Goal: Complete application form

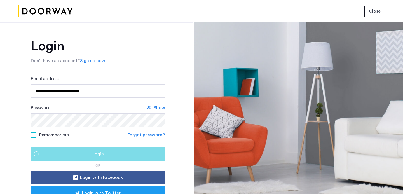
scroll to position [39, 0]
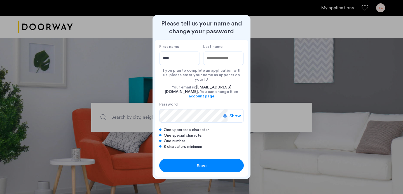
type input "****"
click at [227, 62] on input "Last name" at bounding box center [223, 57] width 41 height 13
type input "********"
click at [236, 112] on span "Show" at bounding box center [234, 115] width 11 height 7
click at [208, 162] on div "Save" at bounding box center [201, 165] width 54 height 7
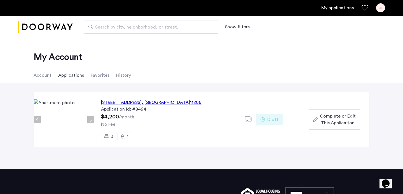
click at [335, 121] on span "Complete or Edit This Application" at bounding box center [338, 119] width 36 height 13
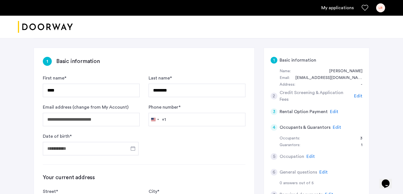
scroll to position [129, 0]
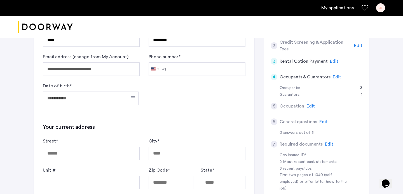
click at [335, 78] on span "Edit" at bounding box center [336, 77] width 8 height 4
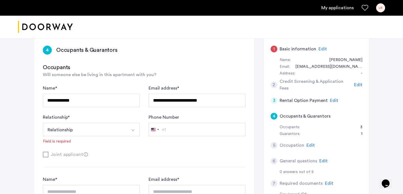
scroll to position [90, 0]
click at [90, 138] on div "Relationship * Relationship Husband Wife Son Daughter Mother Father Friend Othe…" at bounding box center [91, 129] width 97 height 30
click at [91, 131] on button "Relationship" at bounding box center [85, 129] width 84 height 13
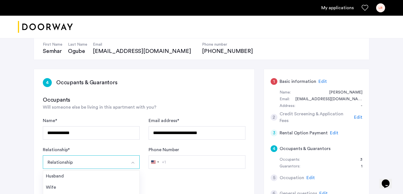
scroll to position [57, 0]
click at [94, 164] on button "Relationship" at bounding box center [85, 162] width 84 height 13
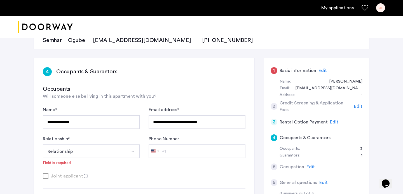
scroll to position [53, 0]
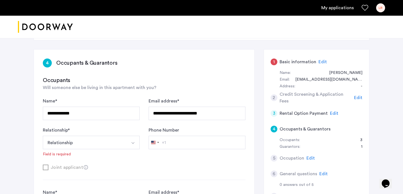
scroll to position [77, 0]
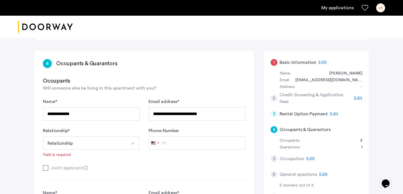
click at [320, 65] on span "Edit" at bounding box center [322, 62] width 8 height 4
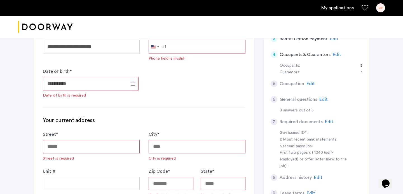
scroll to position [151, 0]
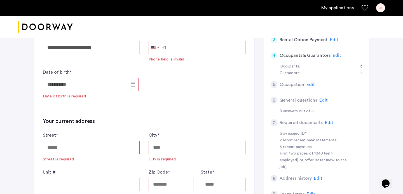
click at [337, 57] on span "Edit" at bounding box center [336, 55] width 8 height 4
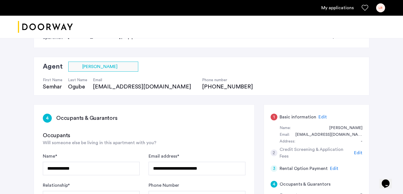
scroll to position [0, 0]
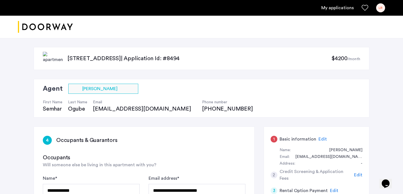
click at [382, 11] on div "LR" at bounding box center [380, 7] width 9 height 9
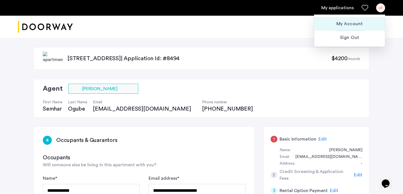
click at [350, 25] on span "My Account" at bounding box center [348, 23] width 61 height 7
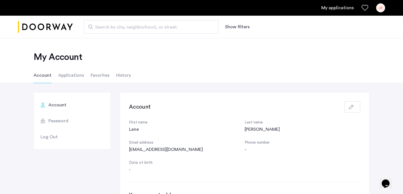
click at [73, 72] on li "Applications" at bounding box center [71, 75] width 26 height 16
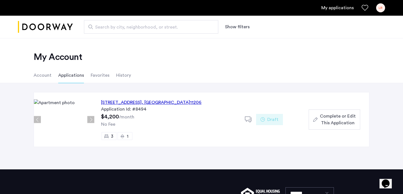
click at [128, 135] on div "1" at bounding box center [124, 136] width 15 height 8
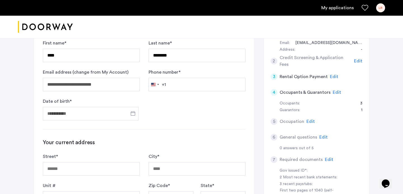
scroll to position [90, 0]
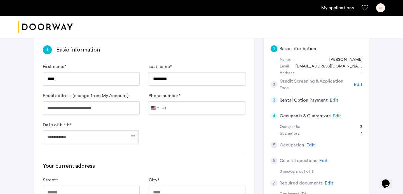
click at [333, 118] on span "Edit" at bounding box center [336, 115] width 8 height 4
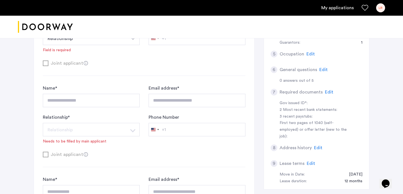
scroll to position [61, 0]
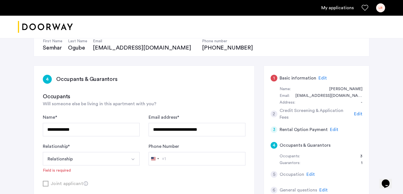
click at [309, 112] on h5 "Credit Screening & Application Fees" at bounding box center [315, 113] width 72 height 13
click at [358, 112] on span "Edit" at bounding box center [358, 114] width 8 height 4
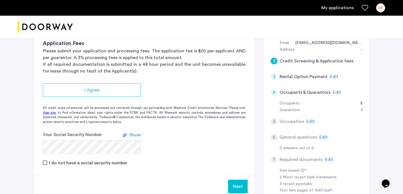
scroll to position [5, 0]
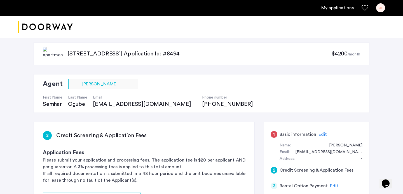
click at [383, 12] on link "LR" at bounding box center [380, 7] width 9 height 9
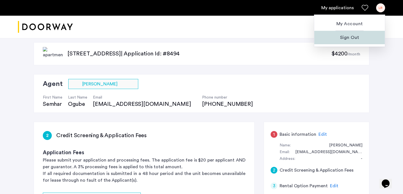
click at [355, 42] on button "Sign Out" at bounding box center [349, 37] width 70 height 13
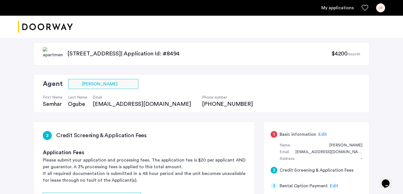
scroll to position [0, 0]
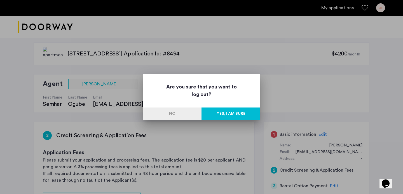
click at [253, 116] on button "Yes, I am sure" at bounding box center [230, 113] width 59 height 13
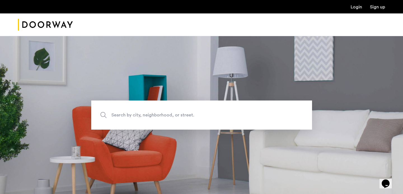
click at [354, 8] on link "Login" at bounding box center [355, 7] width 11 height 4
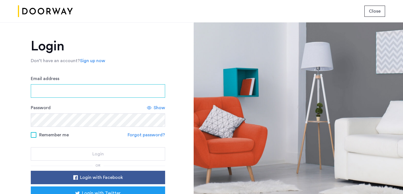
click at [65, 94] on input "Email address" at bounding box center [98, 90] width 134 height 13
type input "**********"
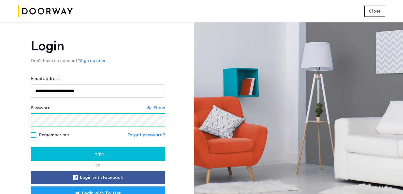
click at [31, 147] on button "Login" at bounding box center [98, 153] width 134 height 13
